Goal: Use online tool/utility: Utilize a website feature to perform a specific function

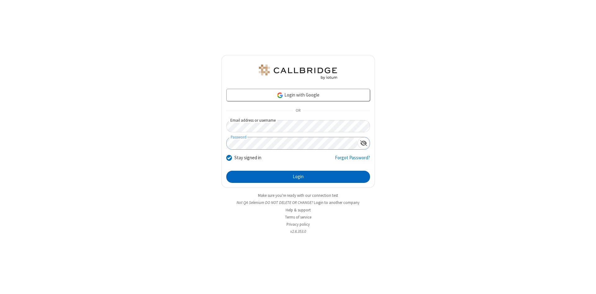
click at [298, 177] on button "Login" at bounding box center [298, 177] width 144 height 12
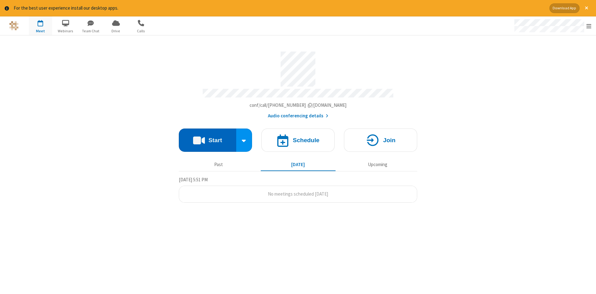
click at [207, 138] on button "Start" at bounding box center [207, 140] width 57 height 23
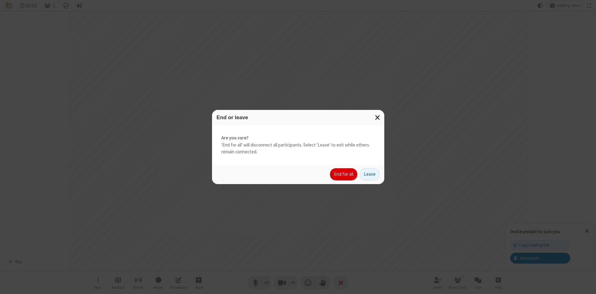
click at [344, 174] on button "End for all" at bounding box center [343, 174] width 27 height 12
